Goal: Task Accomplishment & Management: Use online tool/utility

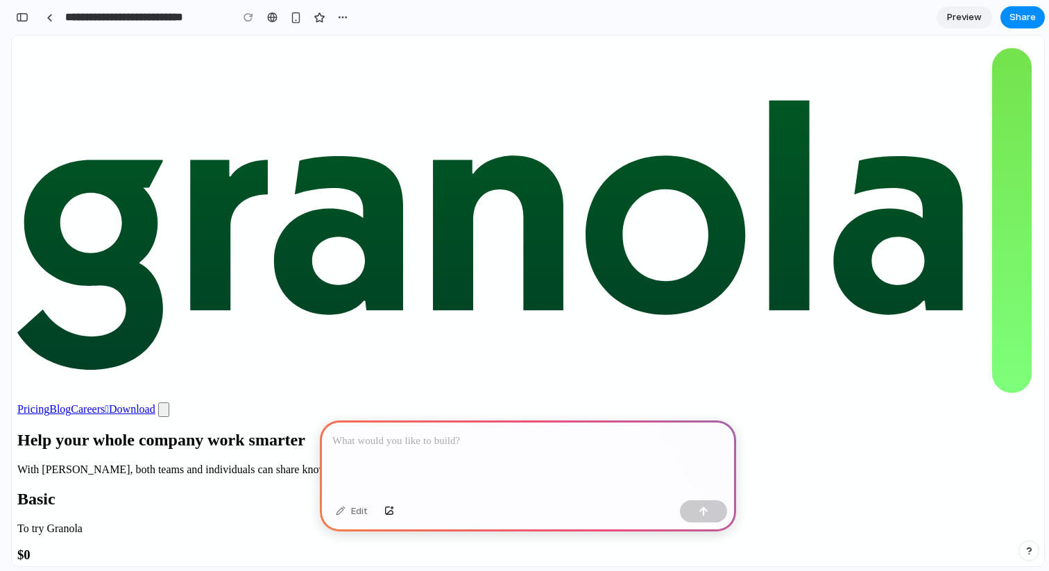
scroll to position [0, 12]
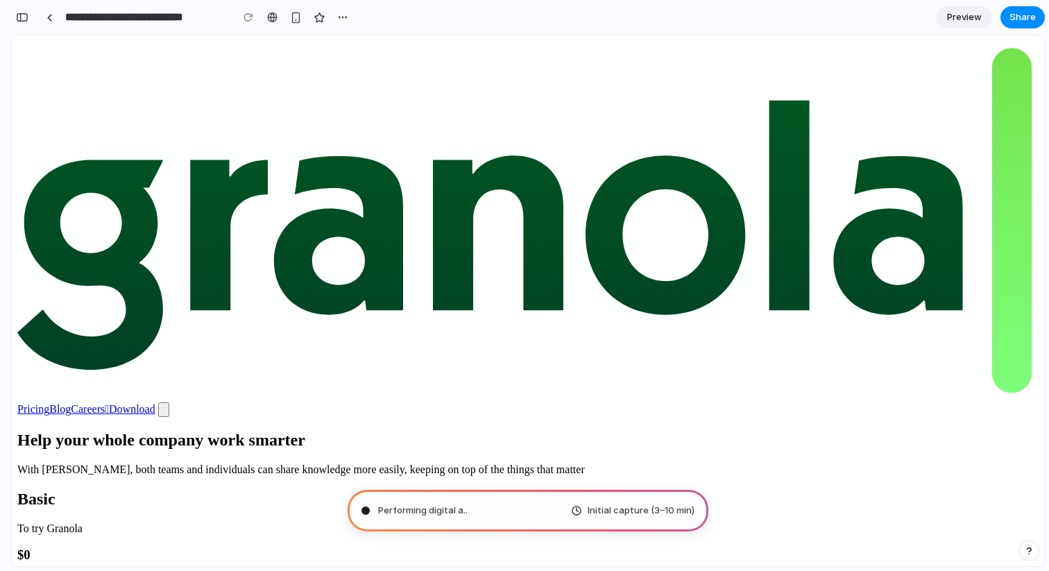
type input "**********"
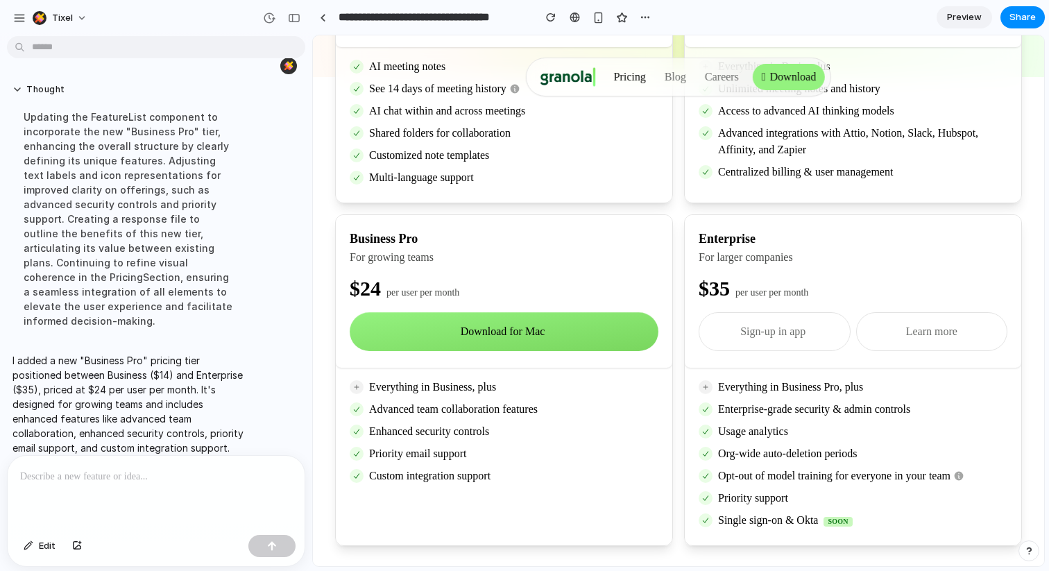
scroll to position [427, 0]
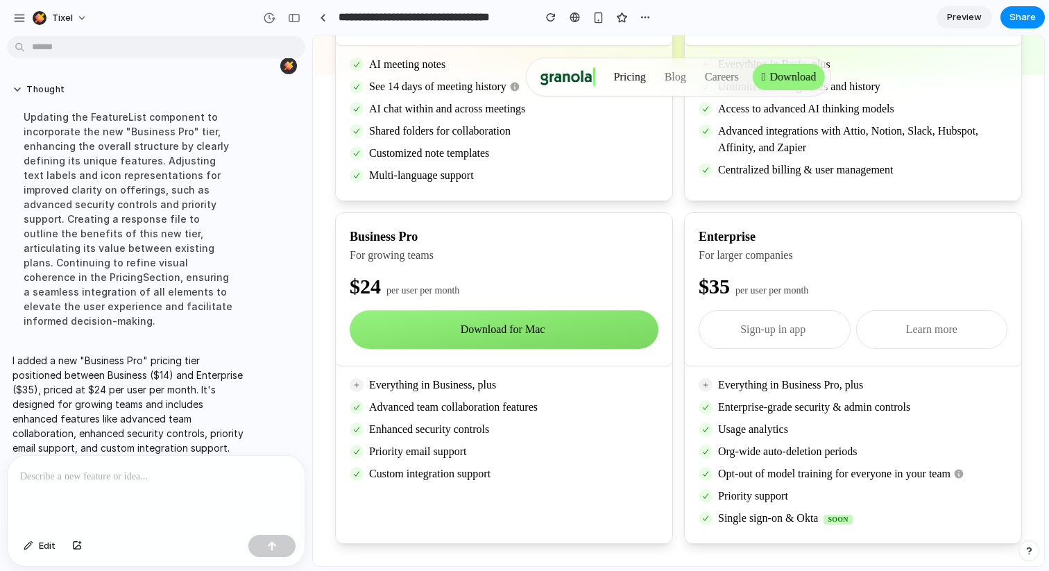
click at [162, 485] on div at bounding box center [156, 493] width 297 height 74
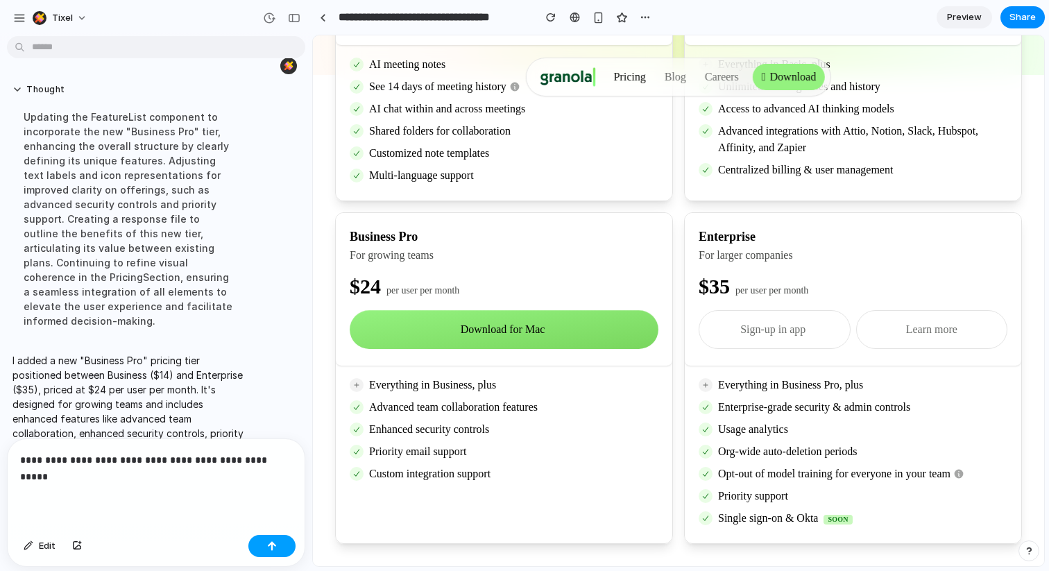
click at [258, 538] on button "button" at bounding box center [271, 546] width 47 height 22
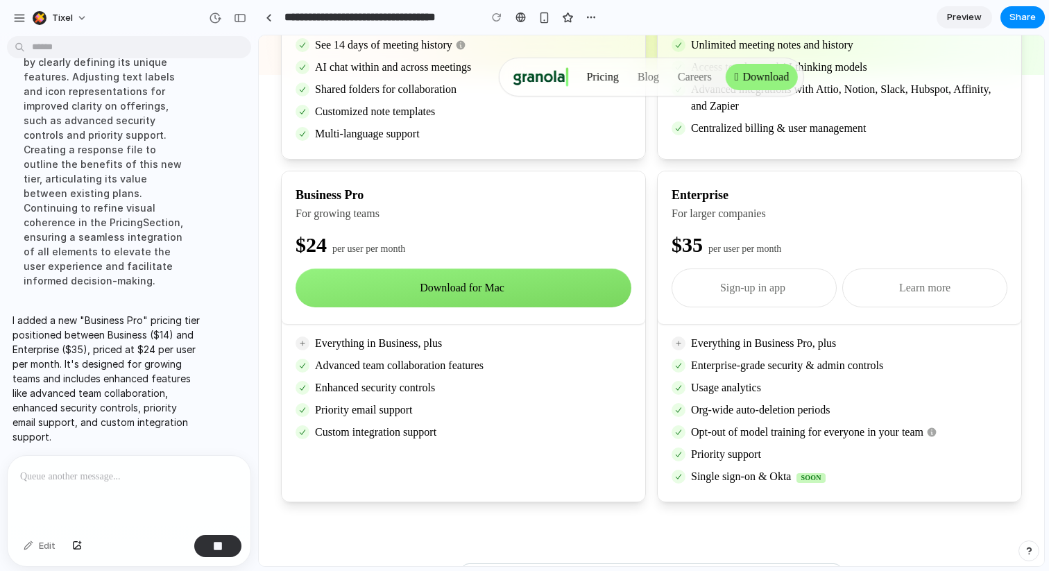
scroll to position [410, 0]
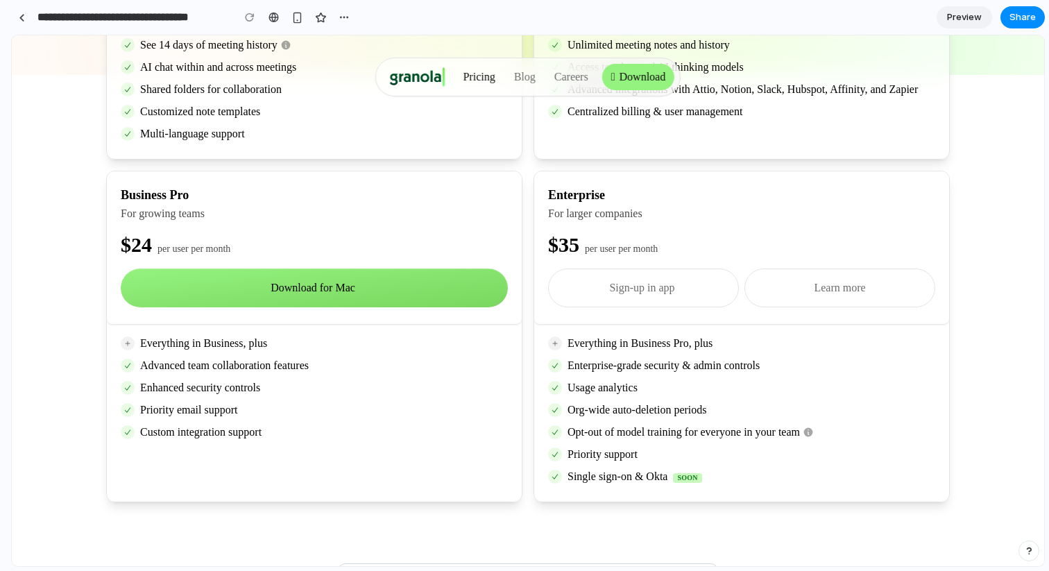
drag, startPoint x: 311, startPoint y: 79, endPoint x: 0, endPoint y: 92, distance: 311.7
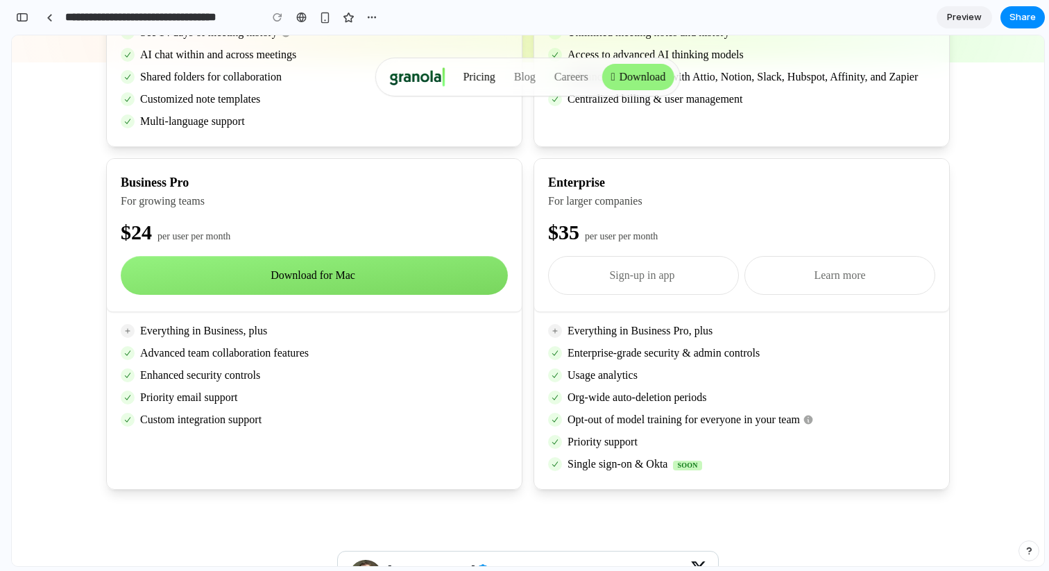
scroll to position [454, 0]
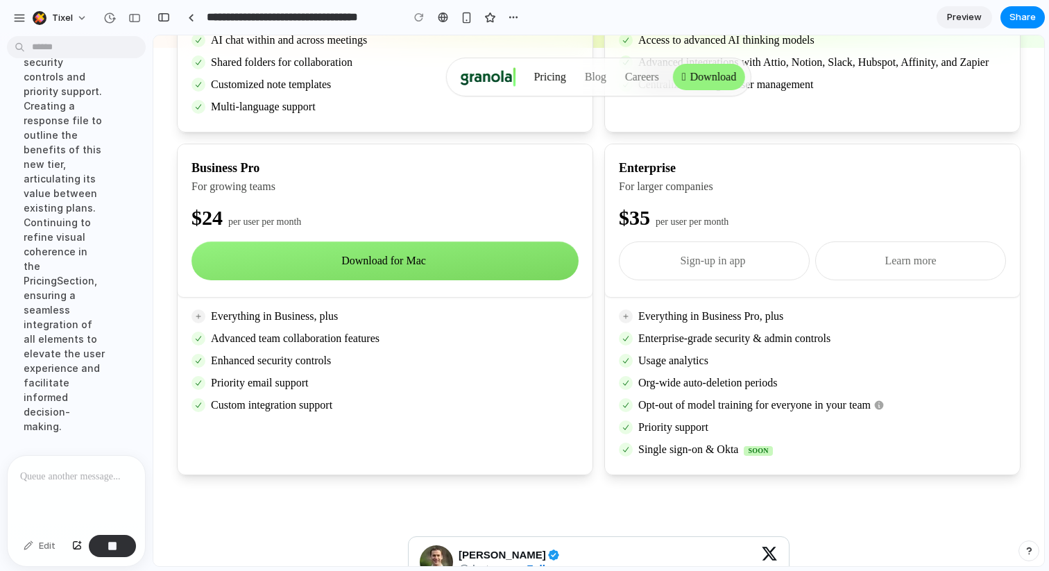
click at [78, 360] on div "Updating the FeatureList component to incorporate the new "Business Pro" tier, …" at bounding box center [64, 106] width 104 height 672
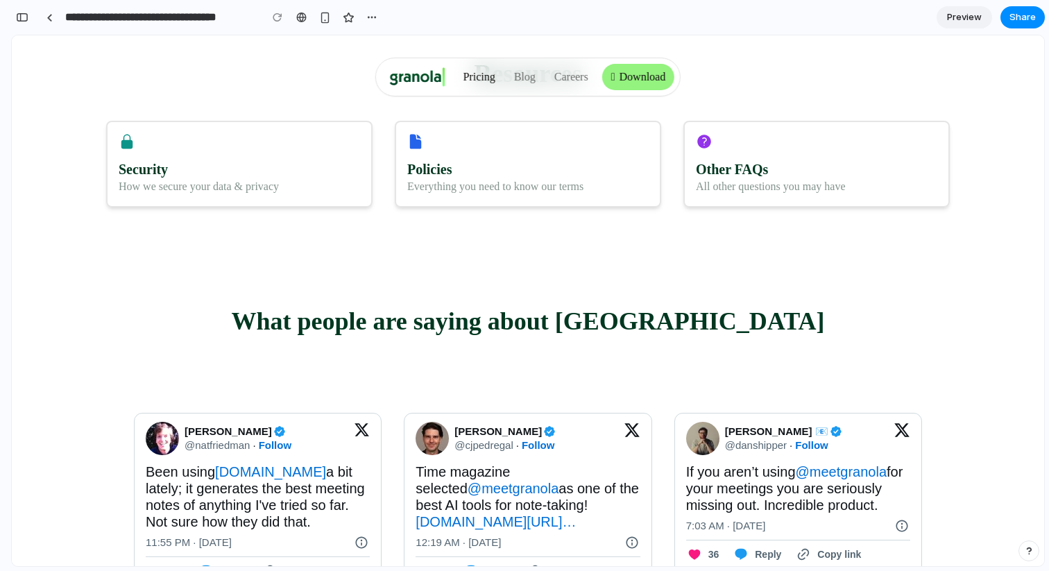
scroll to position [1755, 0]
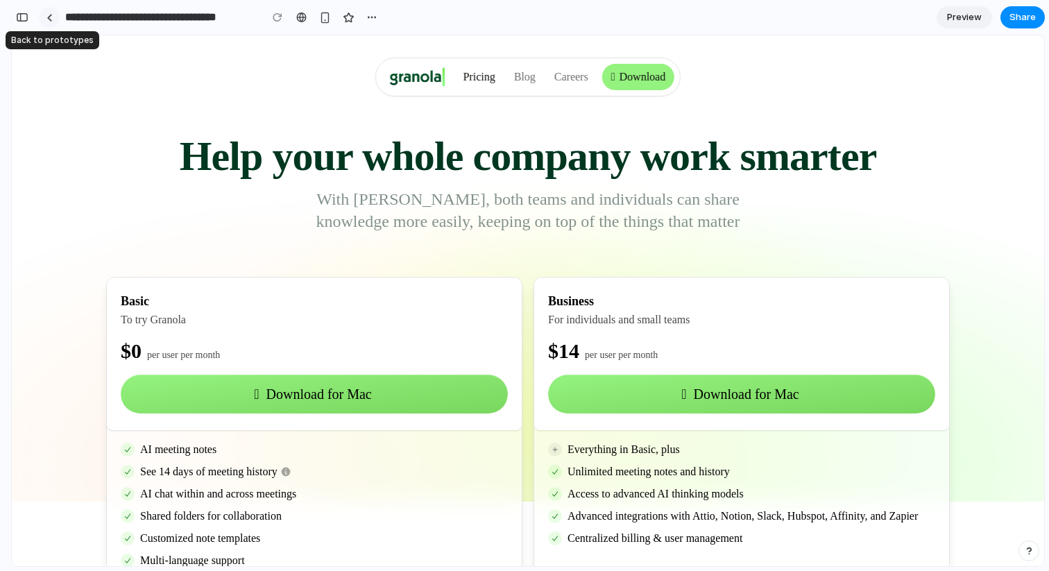
click at [46, 20] on div at bounding box center [49, 18] width 6 height 8
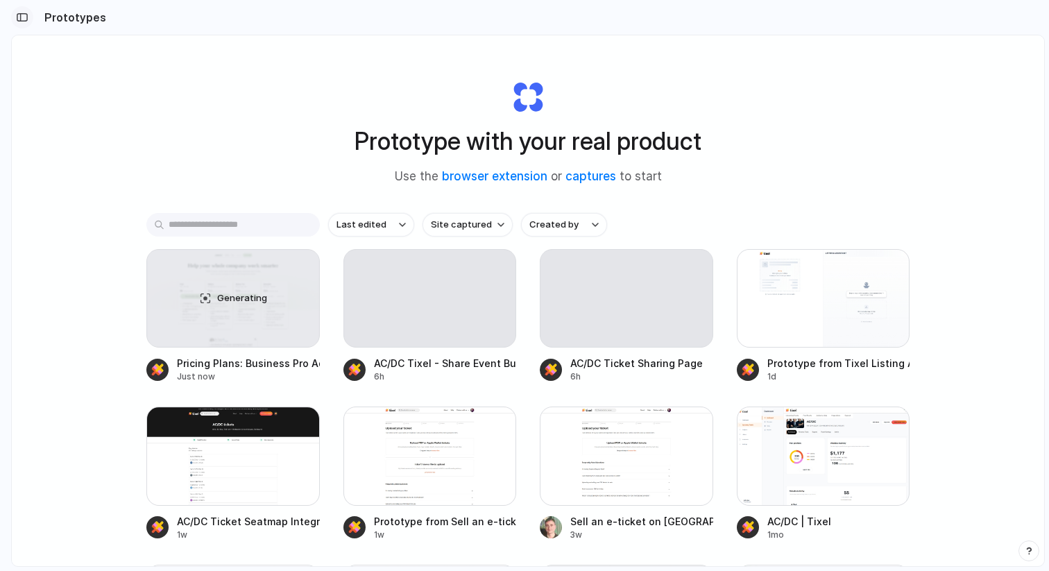
click at [19, 21] on div "button" at bounding box center [22, 17] width 12 height 10
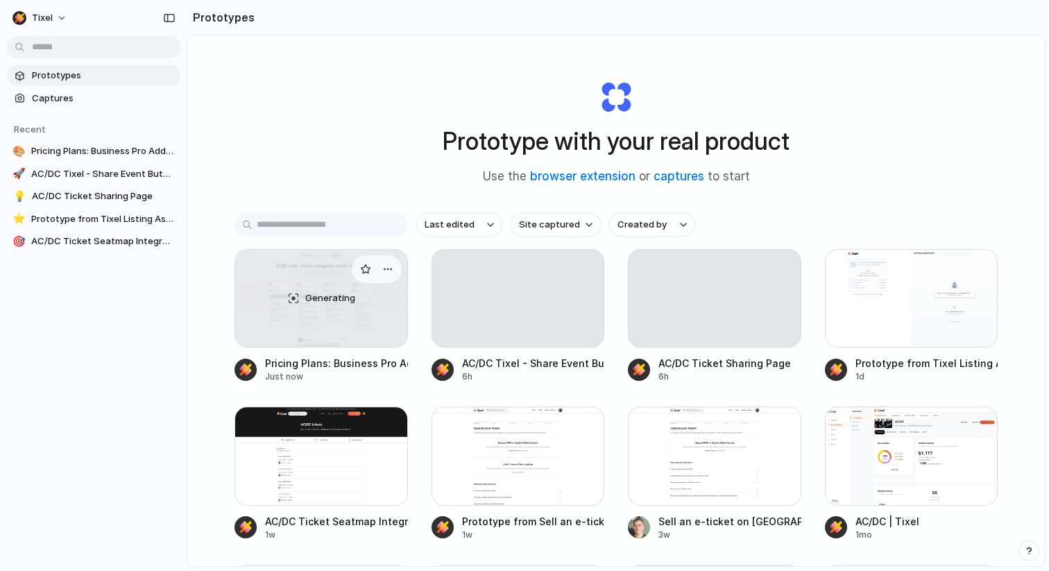
click at [345, 340] on div "Generating" at bounding box center [321, 298] width 172 height 97
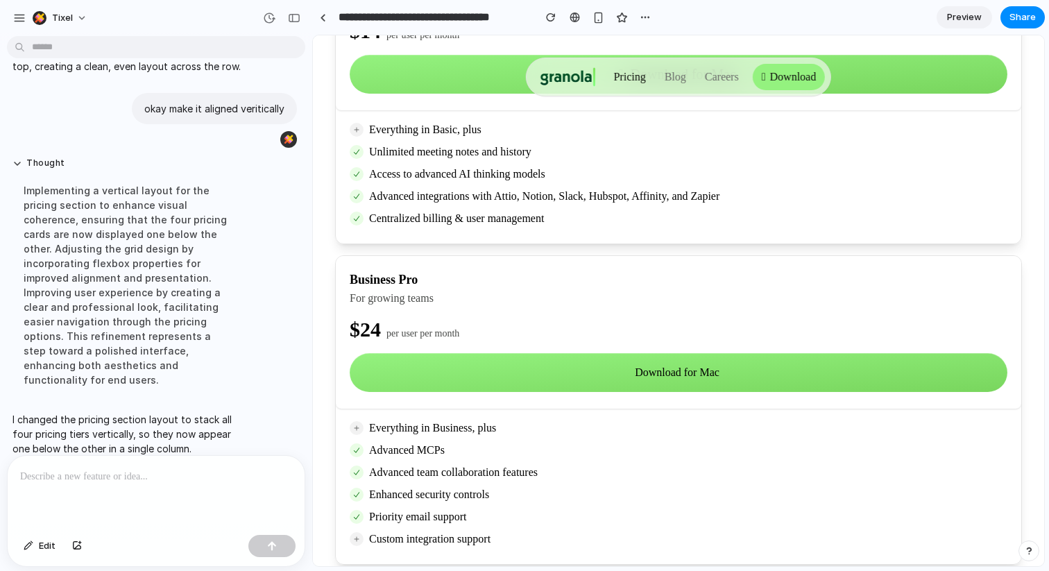
scroll to position [750, 0]
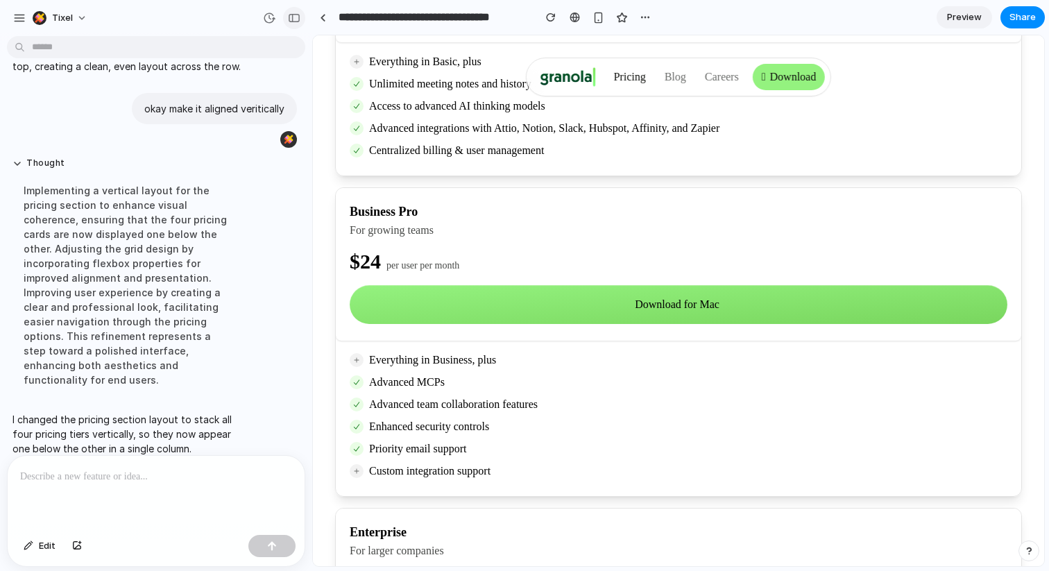
click at [295, 21] on div "button" at bounding box center [294, 18] width 12 height 10
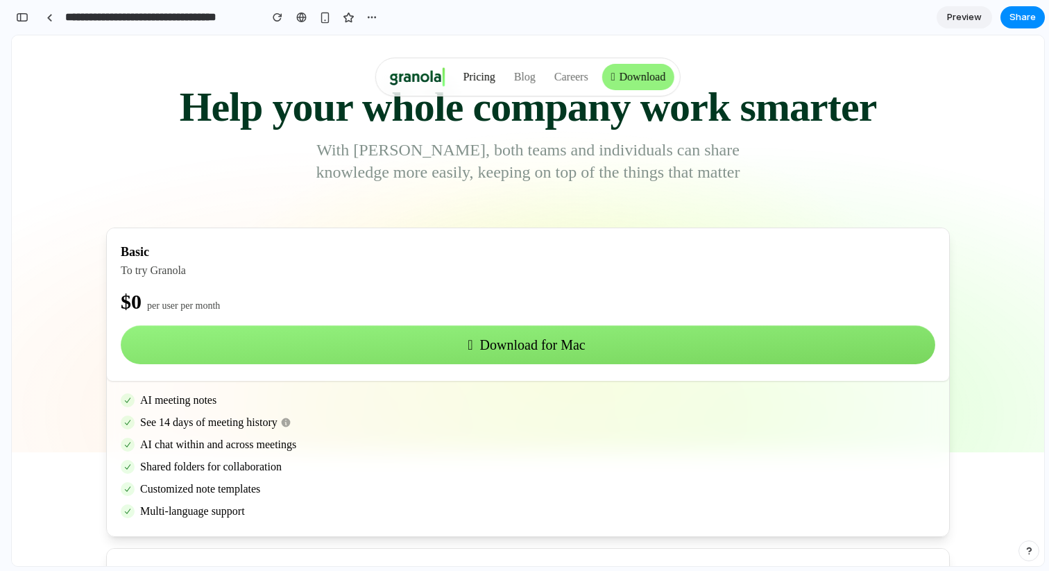
scroll to position [0, 0]
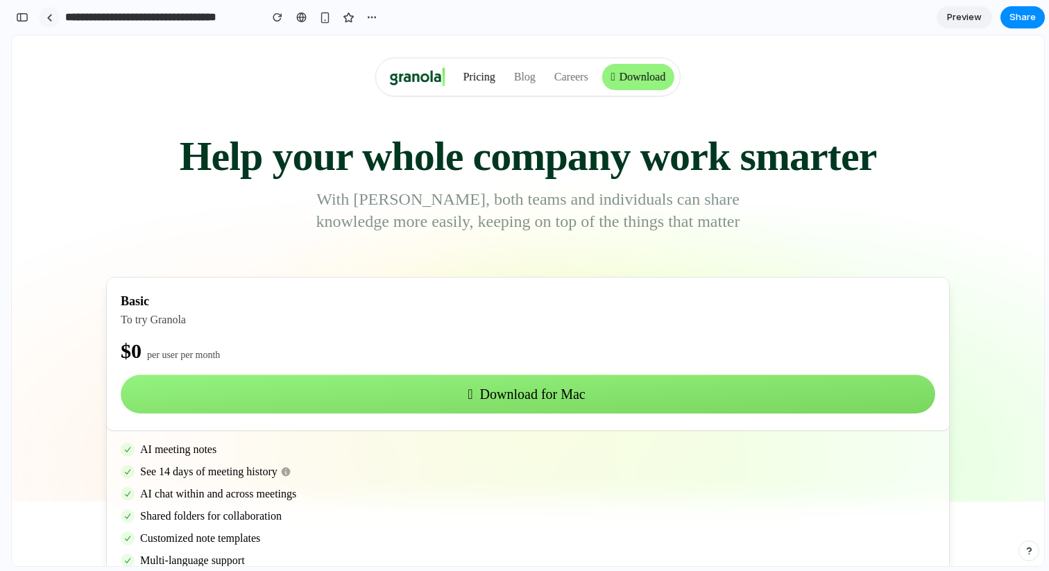
click at [45, 21] on link at bounding box center [49, 17] width 21 height 21
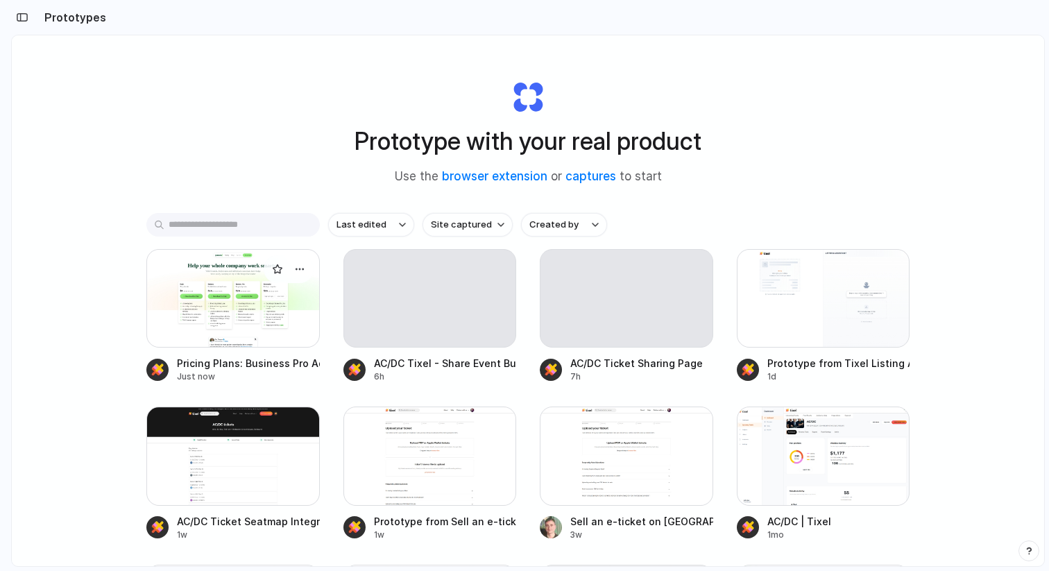
click at [266, 329] on div at bounding box center [232, 298] width 173 height 98
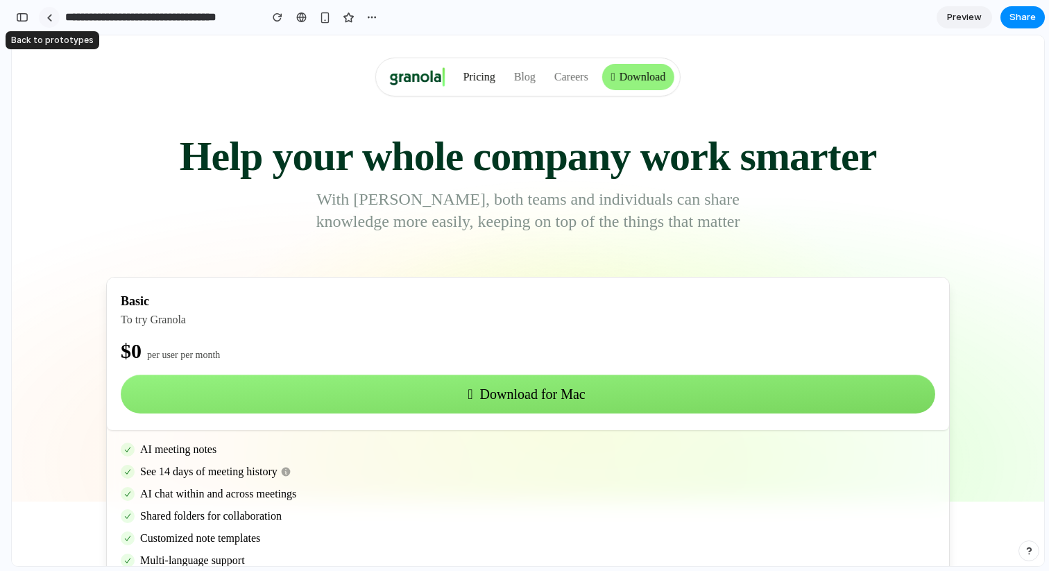
click at [51, 11] on link at bounding box center [49, 17] width 21 height 21
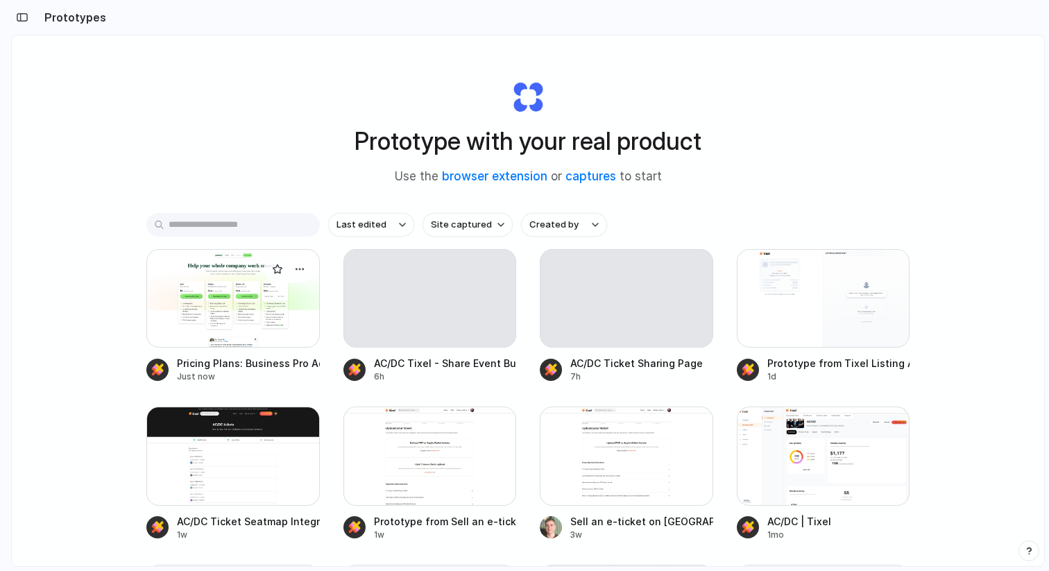
click at [181, 301] on div at bounding box center [232, 298] width 173 height 98
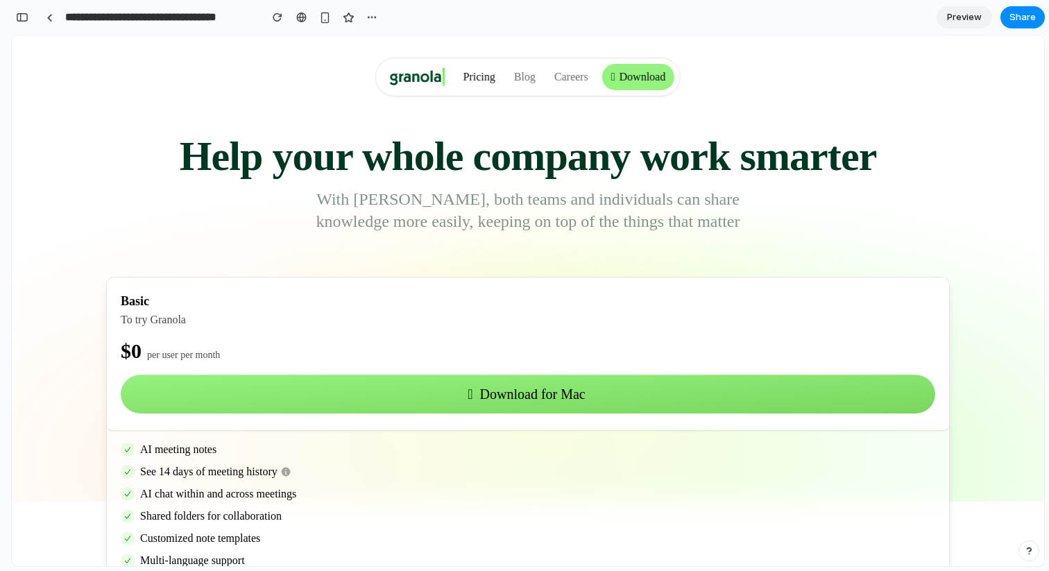
click at [35, 14] on div "**********" at bounding box center [196, 17] width 371 height 31
click at [19, 14] on div "button" at bounding box center [22, 17] width 12 height 10
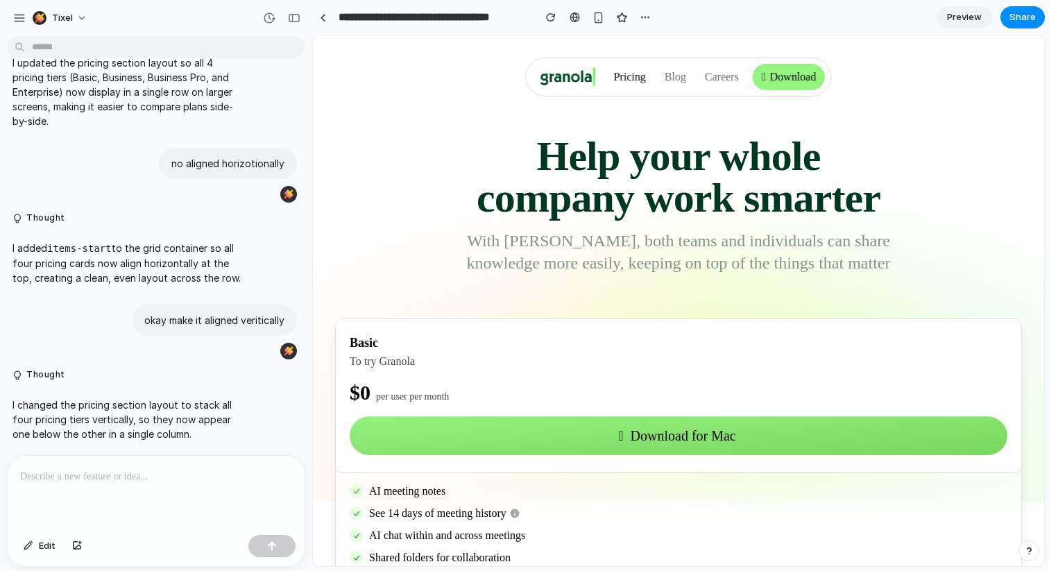
click at [101, 470] on p at bounding box center [156, 476] width 272 height 17
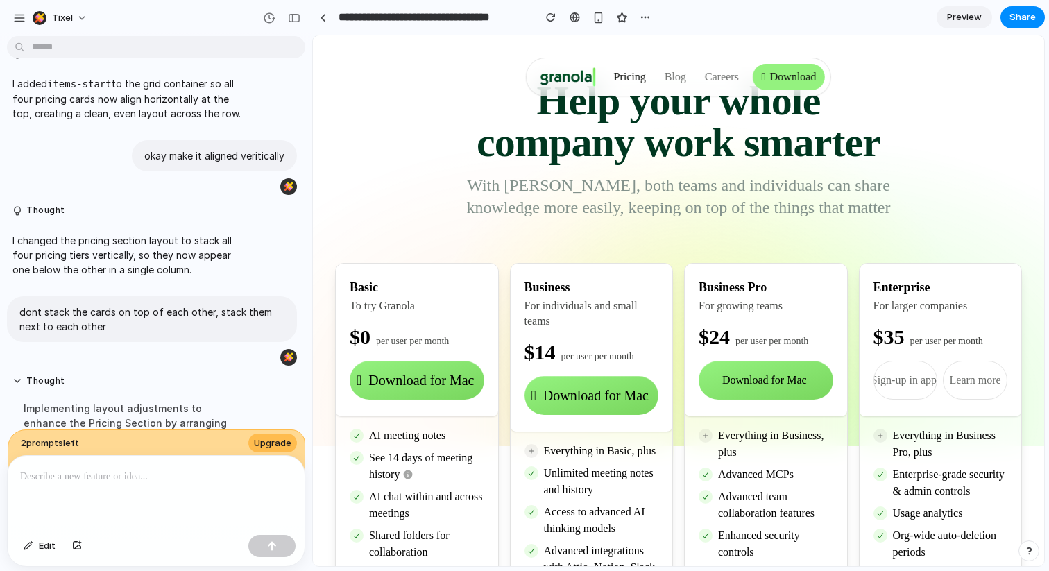
scroll to position [691, 0]
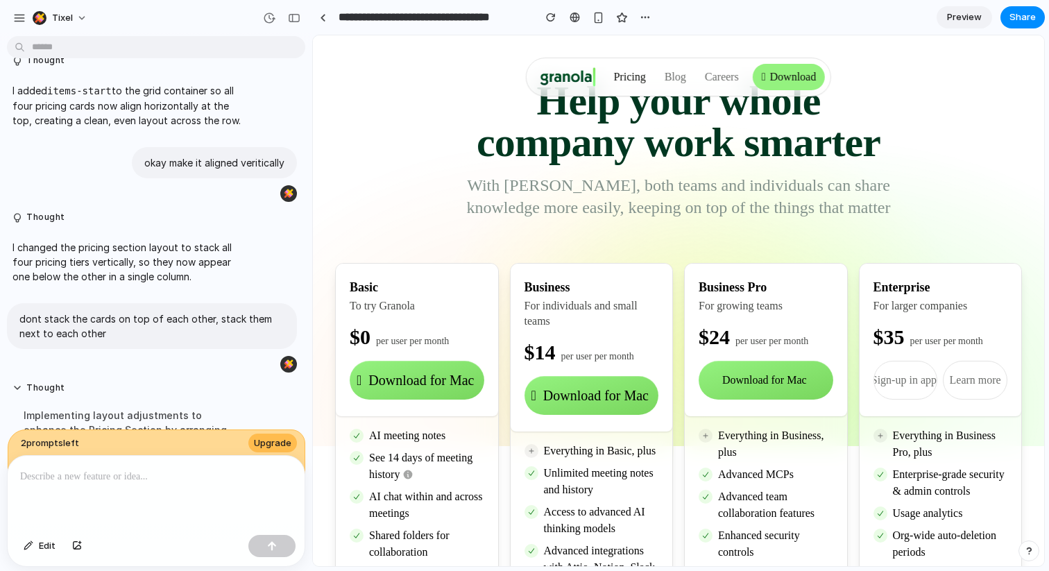
click at [117, 477] on p at bounding box center [156, 476] width 272 height 17
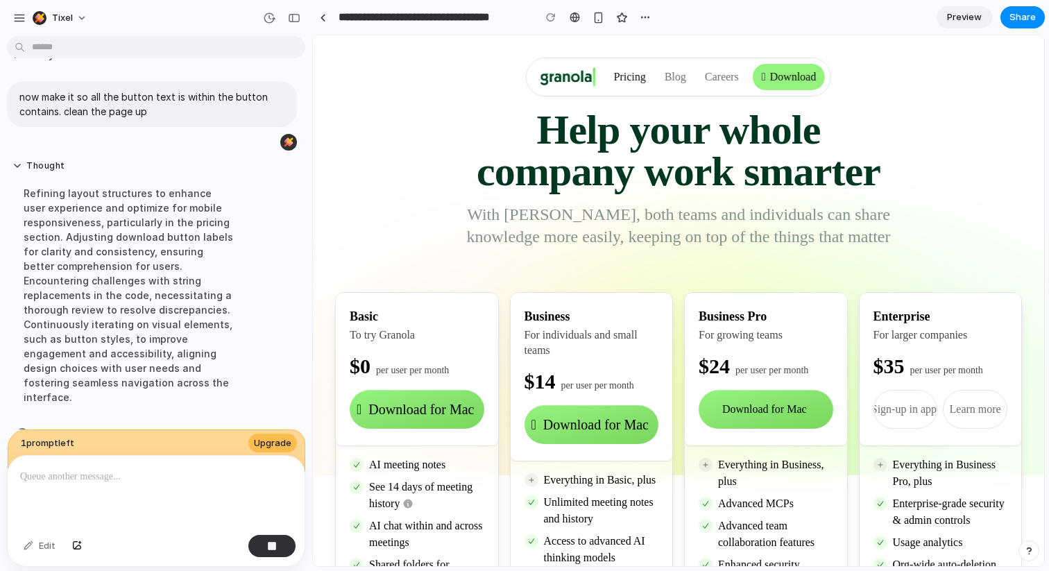
scroll to position [0, 0]
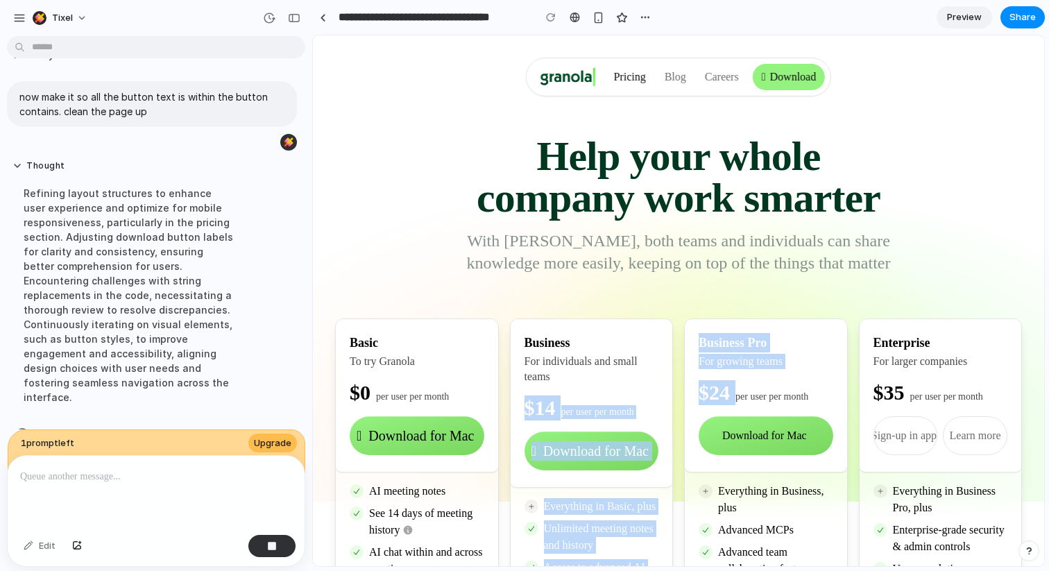
drag, startPoint x: 739, startPoint y: 399, endPoint x: 533, endPoint y: 394, distance: 206.0
click at [533, 394] on div "Basic To try Granola $0 per user per month  Download for Mac AI meeting notes …" at bounding box center [678, 533] width 687 height 431
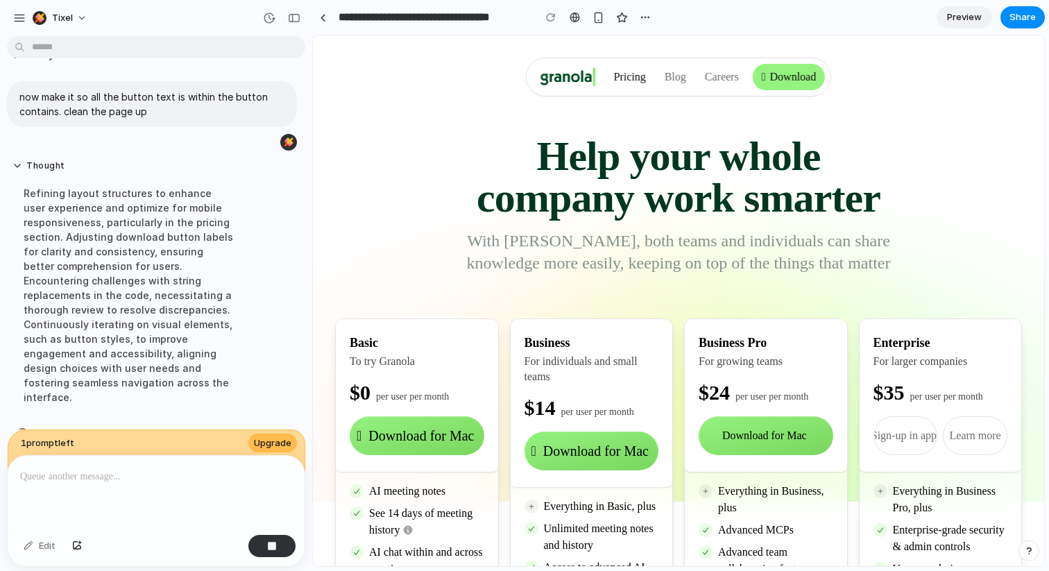
click at [643, 336] on h2 "Business" at bounding box center [591, 342] width 135 height 19
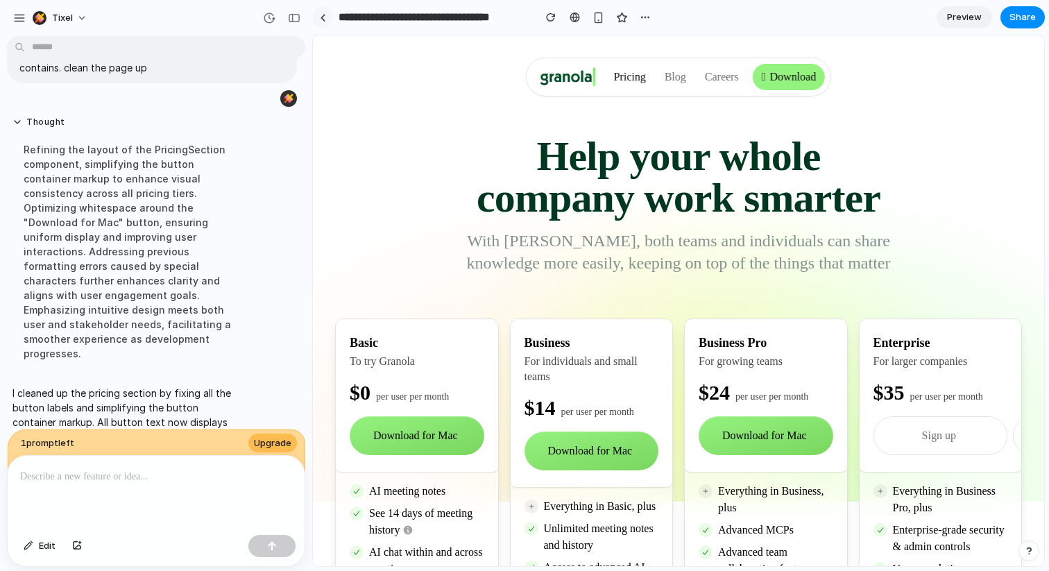
click at [322, 19] on div at bounding box center [323, 18] width 6 height 8
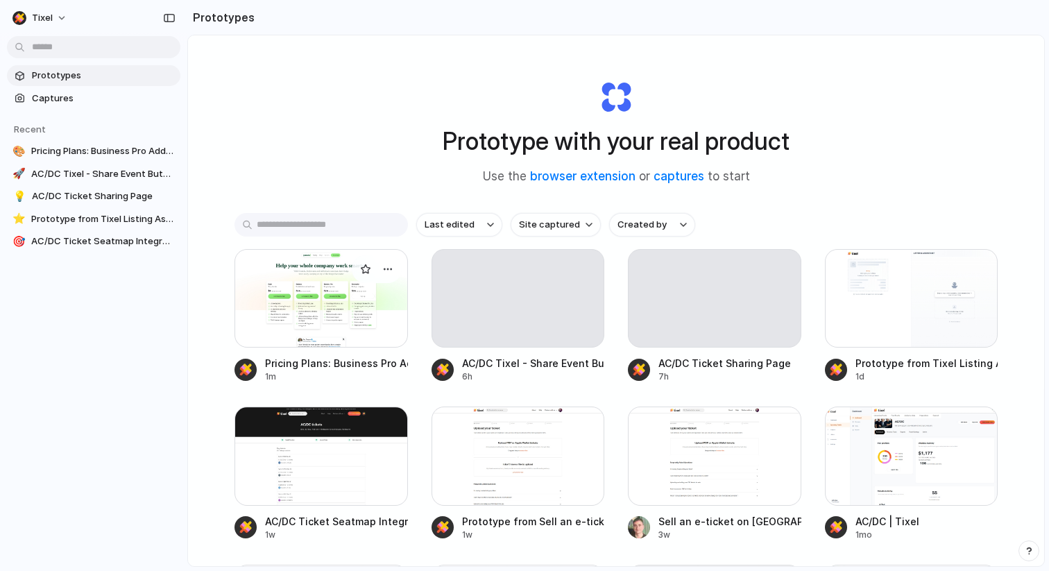
click at [316, 268] on div at bounding box center [320, 298] width 173 height 98
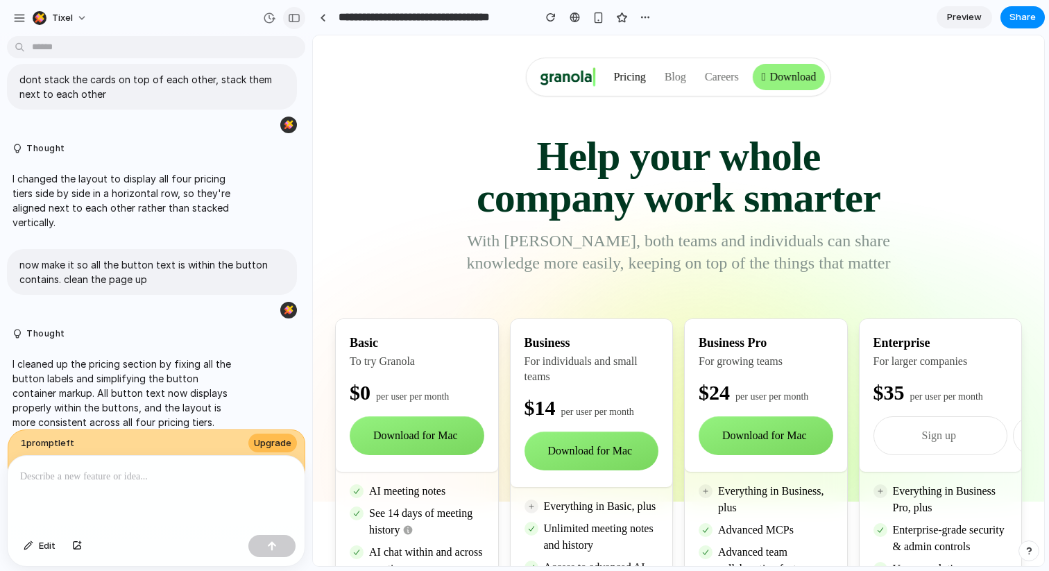
click at [289, 17] on div "button" at bounding box center [294, 18] width 12 height 10
